Goal: Find specific fact

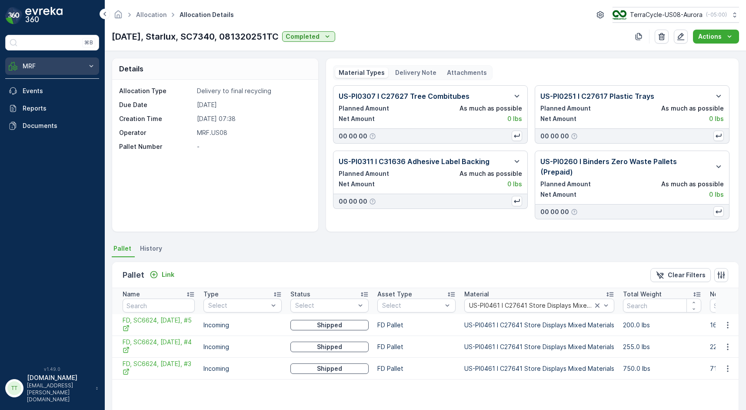
click at [90, 63] on icon at bounding box center [91, 66] width 9 height 9
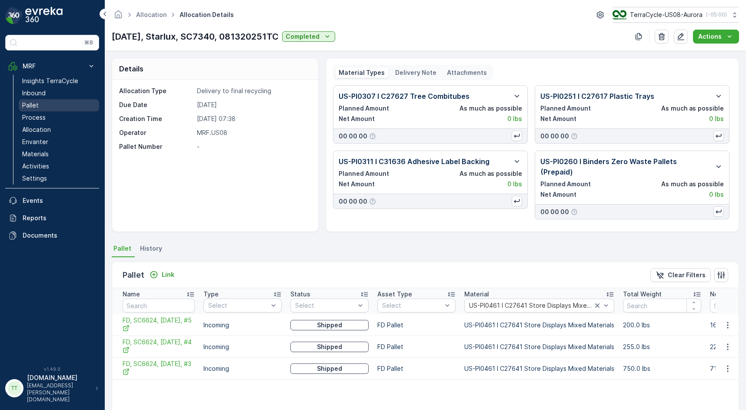
click at [36, 108] on p "Pallet" at bounding box center [30, 105] width 17 height 9
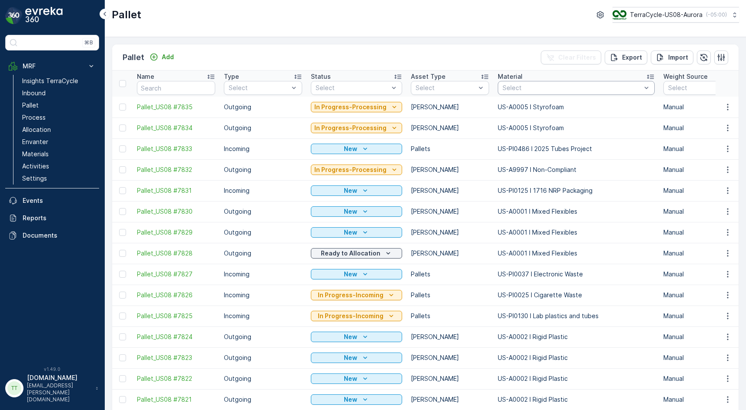
click at [502, 87] on div at bounding box center [572, 87] width 140 height 7
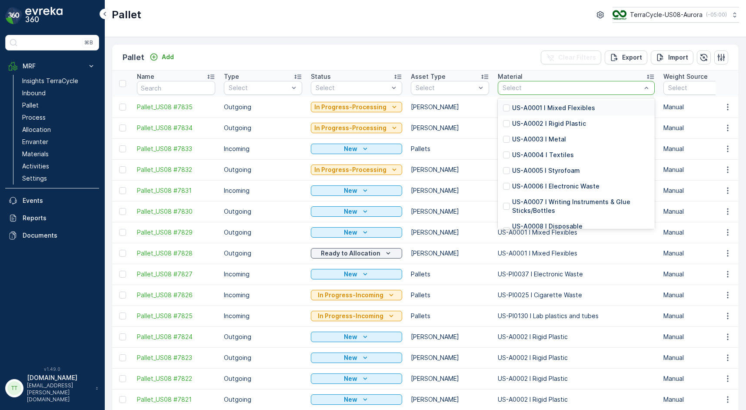
type input "v"
paste input "US-PI0438 I RW Universal Waste: Pallet of Mixed Materials"
type input "US-PI0438 I RW Universal Waste: Pallet of Mixed Materials"
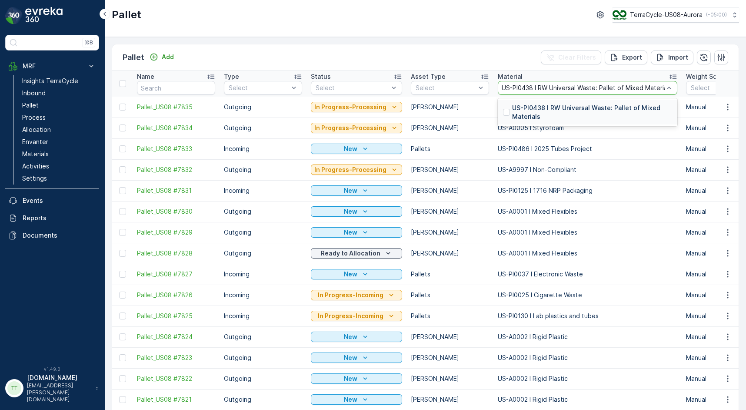
scroll to position [0, 7]
click at [504, 113] on div at bounding box center [506, 112] width 7 height 7
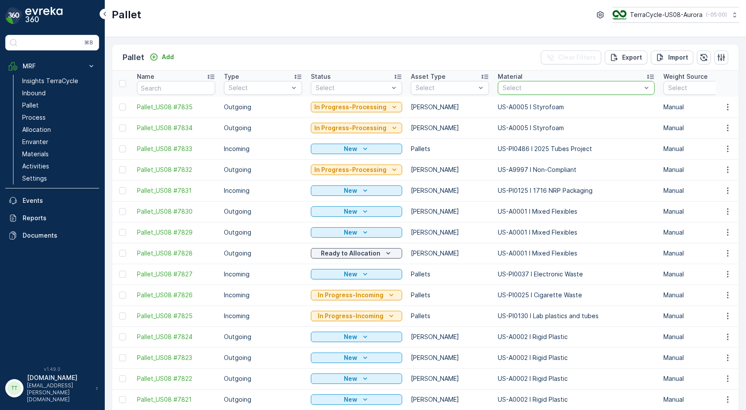
scroll to position [0, 0]
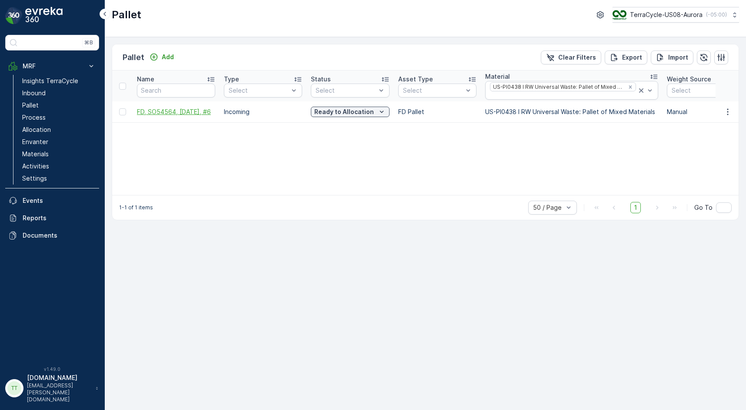
click at [169, 110] on span "FD, SO54564, [DATE], #6" at bounding box center [176, 111] width 78 height 9
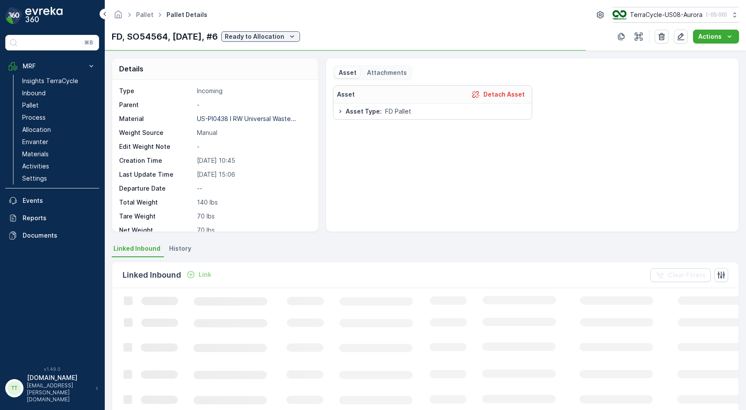
click at [149, 40] on p "FD, SO54564, [DATE], #6" at bounding box center [165, 36] width 106 height 13
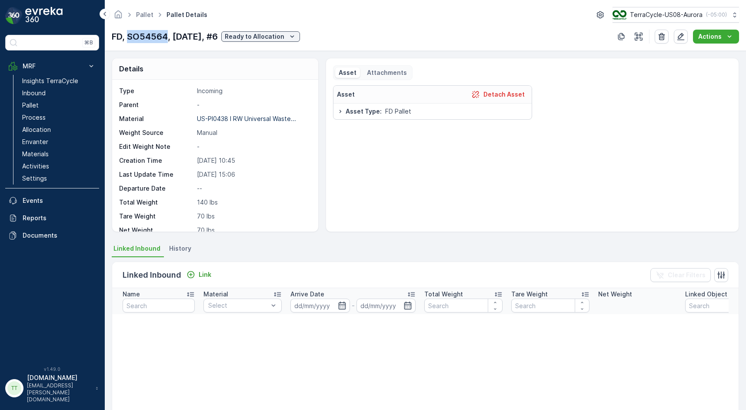
copy p "SO54564"
